Goal: Information Seeking & Learning: Learn about a topic

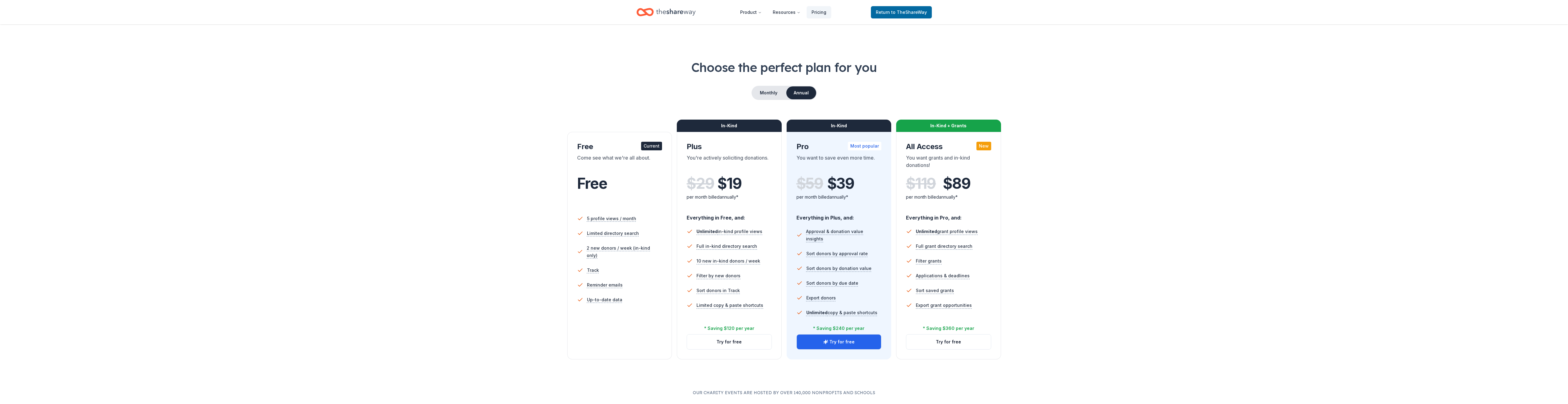
click at [664, 9] on icon "Home" at bounding box center [676, 12] width 40 height 13
click at [897, 11] on span "to TheShareWay" at bounding box center [909, 12] width 35 height 5
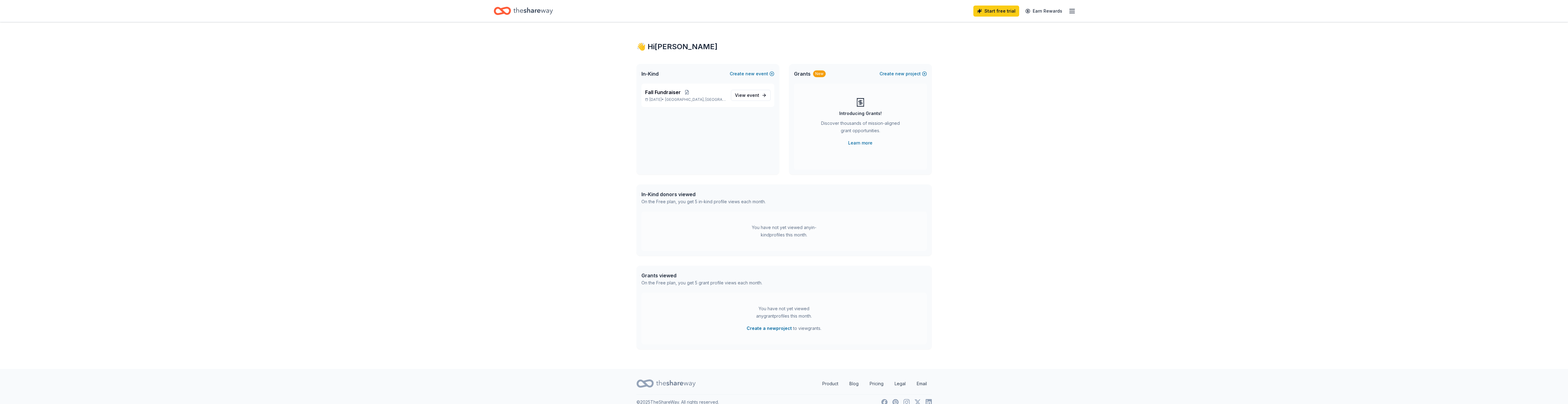
click at [515, 12] on icon "Home" at bounding box center [533, 11] width 40 height 13
click at [1072, 10] on icon "button" at bounding box center [1072, 11] width 7 height 7
click at [581, 81] on div "👋 Hi [PERSON_NAME] In-Kind Create new event Fall Fundraiser [DATE] • [GEOGRAPHI…" at bounding box center [784, 195] width 1568 height 347
click at [539, 13] on icon "Home" at bounding box center [533, 10] width 40 height 7
click at [511, 10] on div "Home" at bounding box center [523, 11] width 59 height 15
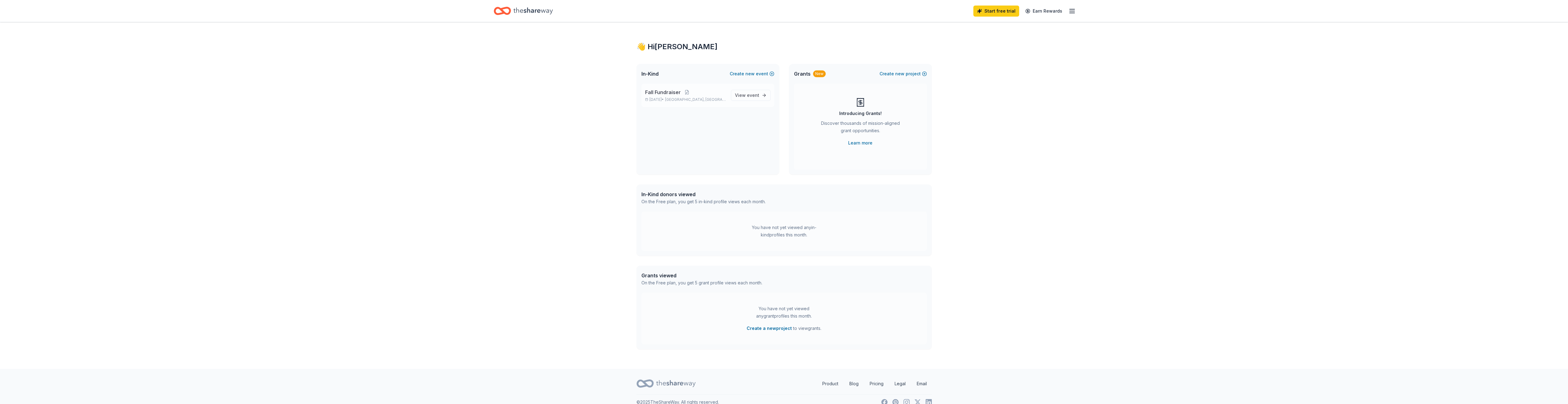
click at [659, 91] on span "Fall Fundraiser" at bounding box center [663, 92] width 35 height 7
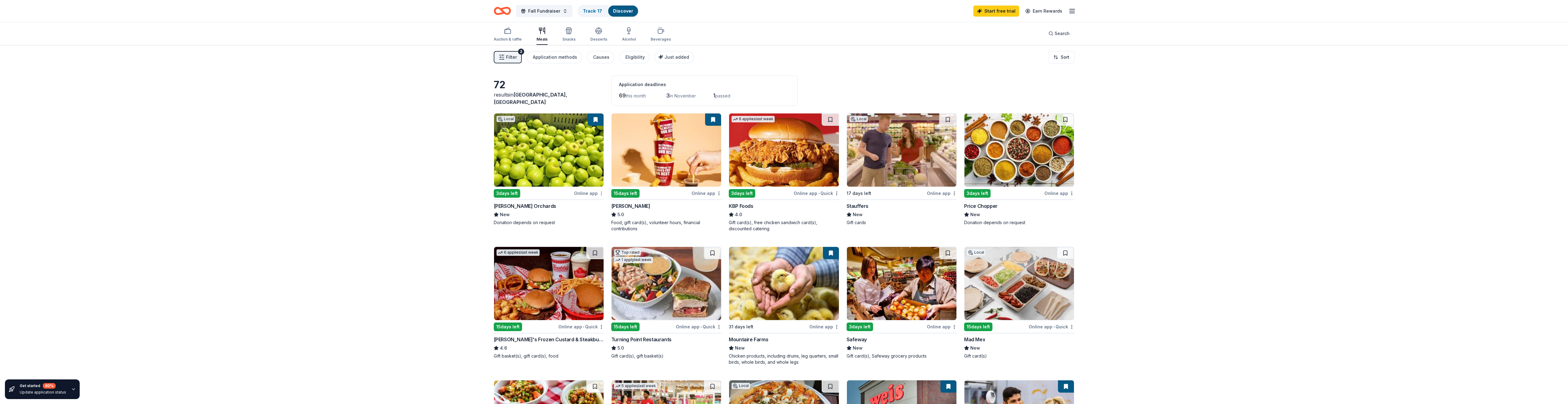
click at [600, 192] on html "Fall Fundraiser Track · 17 Discover Start free trial Earn Rewards Auction & raf…" at bounding box center [784, 202] width 1568 height 404
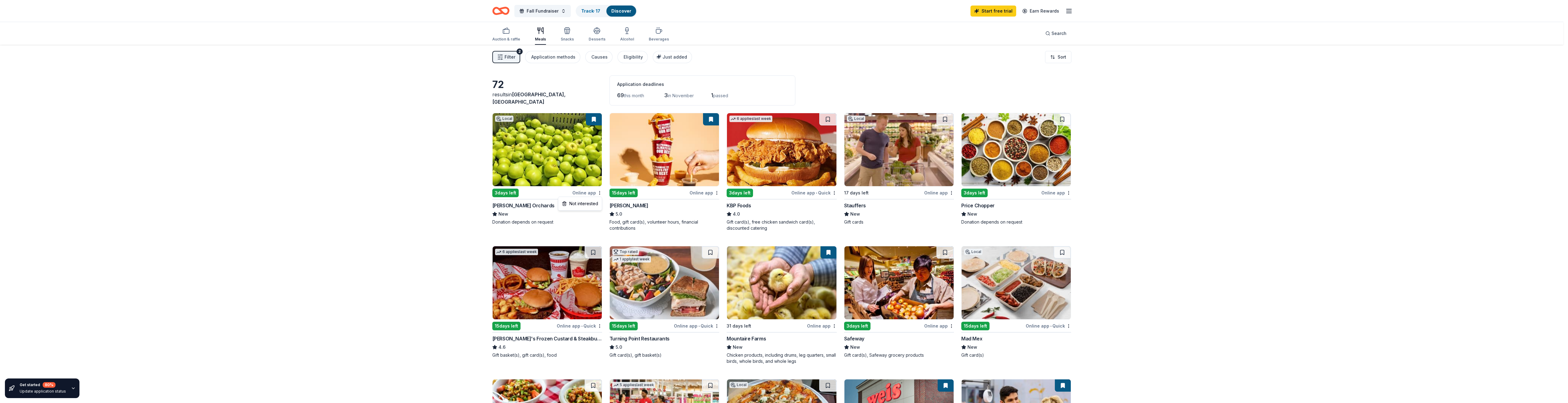
click at [523, 191] on html "Fall Fundraiser Track · 17 Discover Start free trial Earn Rewards Auction & raf…" at bounding box center [784, 202] width 1568 height 403
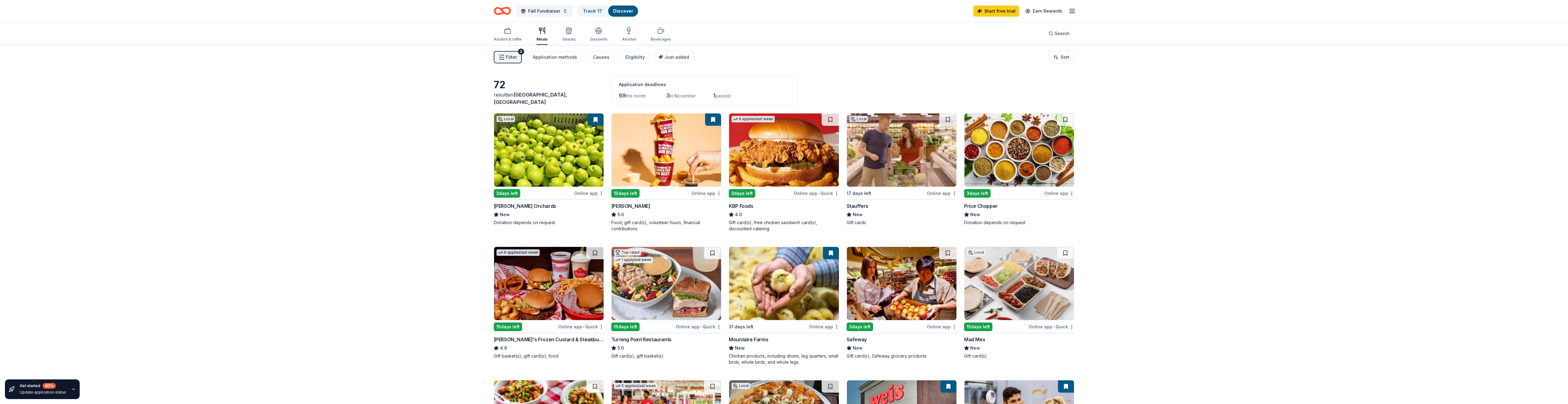
click at [516, 162] on img at bounding box center [548, 150] width 109 height 73
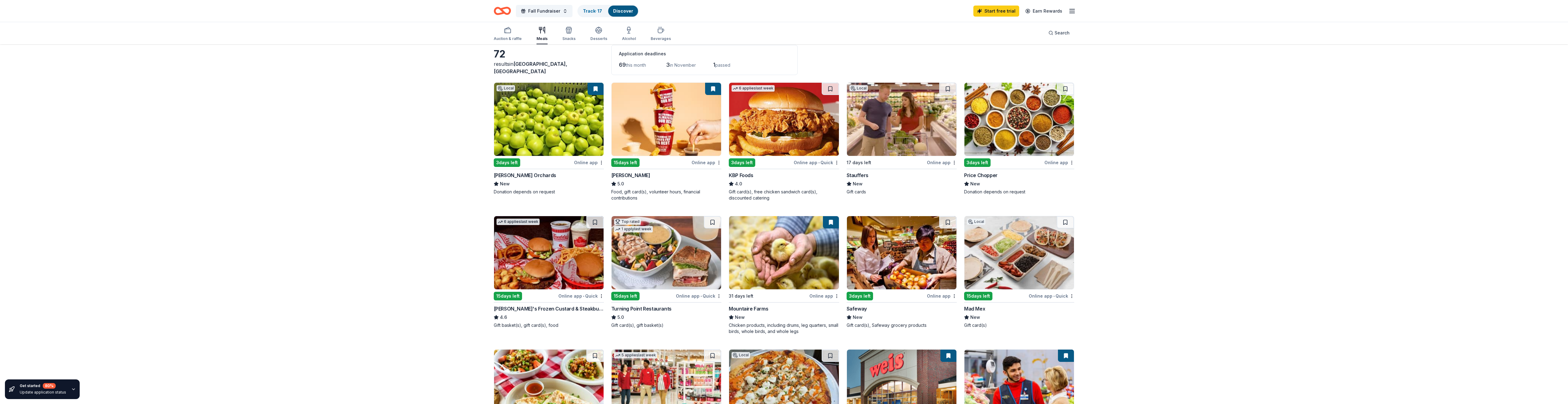
click at [796, 278] on img at bounding box center [783, 253] width 109 height 73
